Goal: Find specific page/section: Locate a particular part of the current website

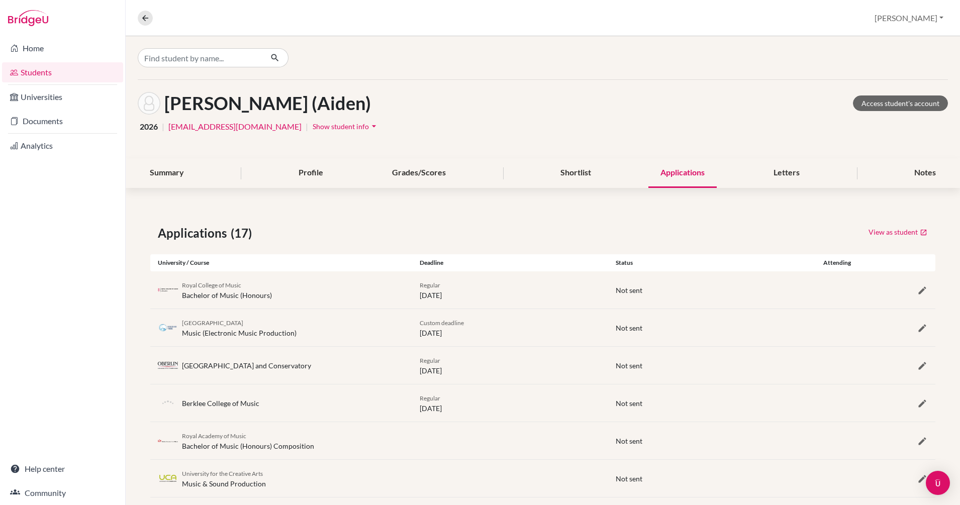
click at [30, 69] on link "Students" at bounding box center [62, 72] width 121 height 20
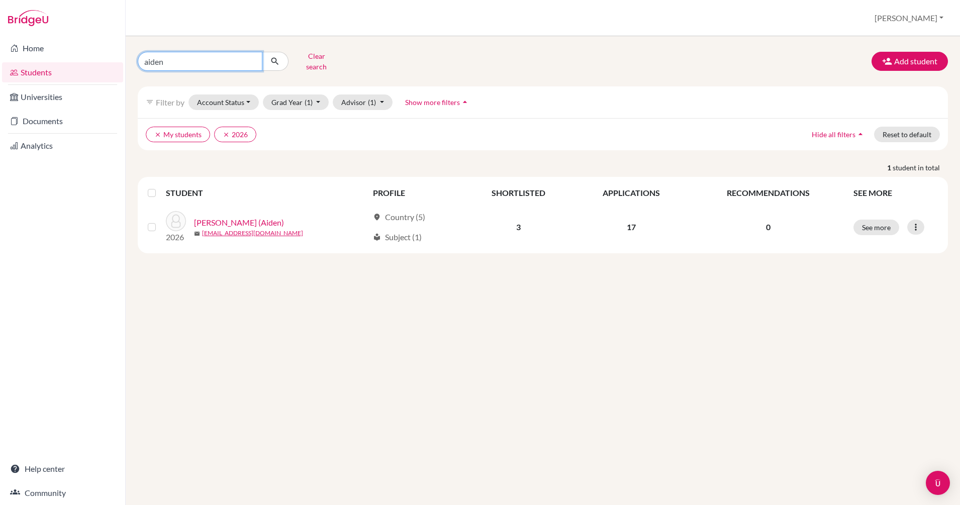
click at [250, 59] on input "aiden" at bounding box center [200, 61] width 125 height 19
type input "cong"
click at [276, 58] on icon "submit" at bounding box center [275, 61] width 10 height 10
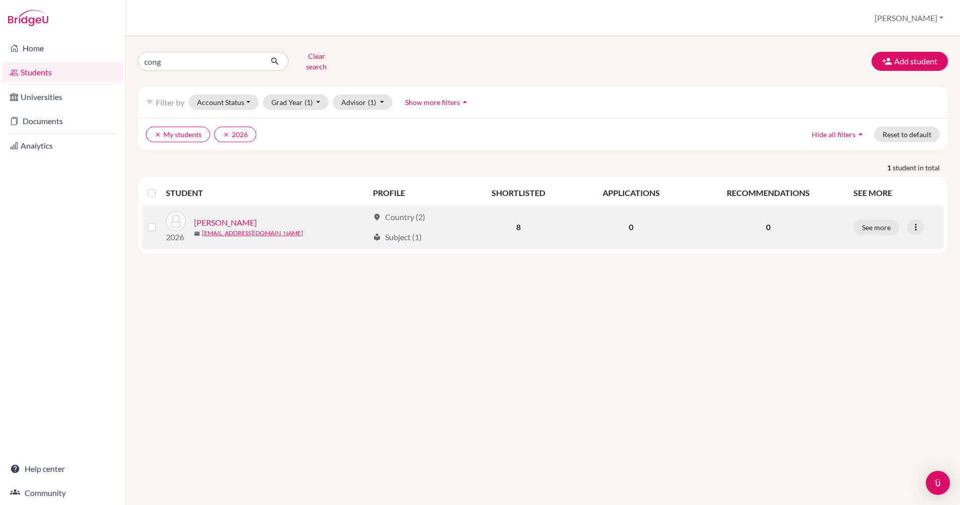
click at [233, 217] on link "[PERSON_NAME]" at bounding box center [225, 223] width 63 height 12
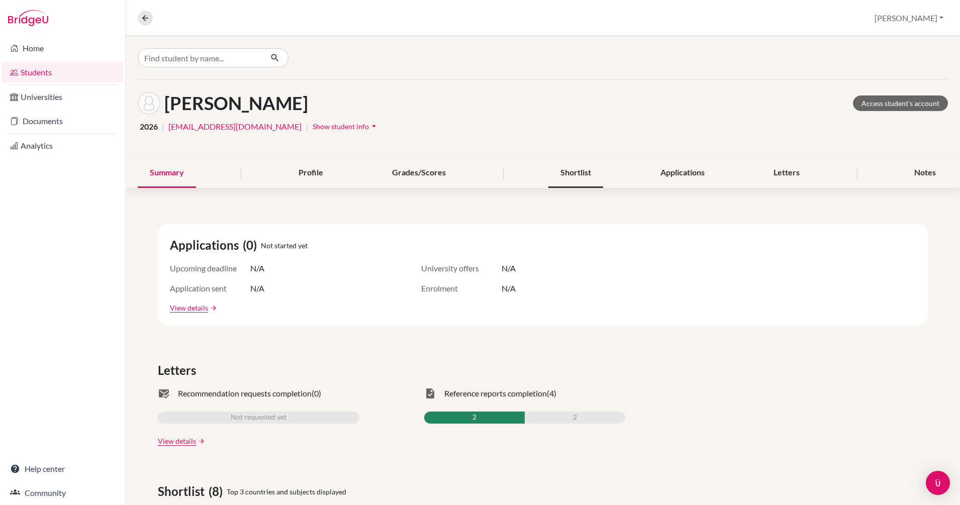
click at [568, 172] on div "Shortlist" at bounding box center [575, 173] width 55 height 30
